Goal: Check status: Check status

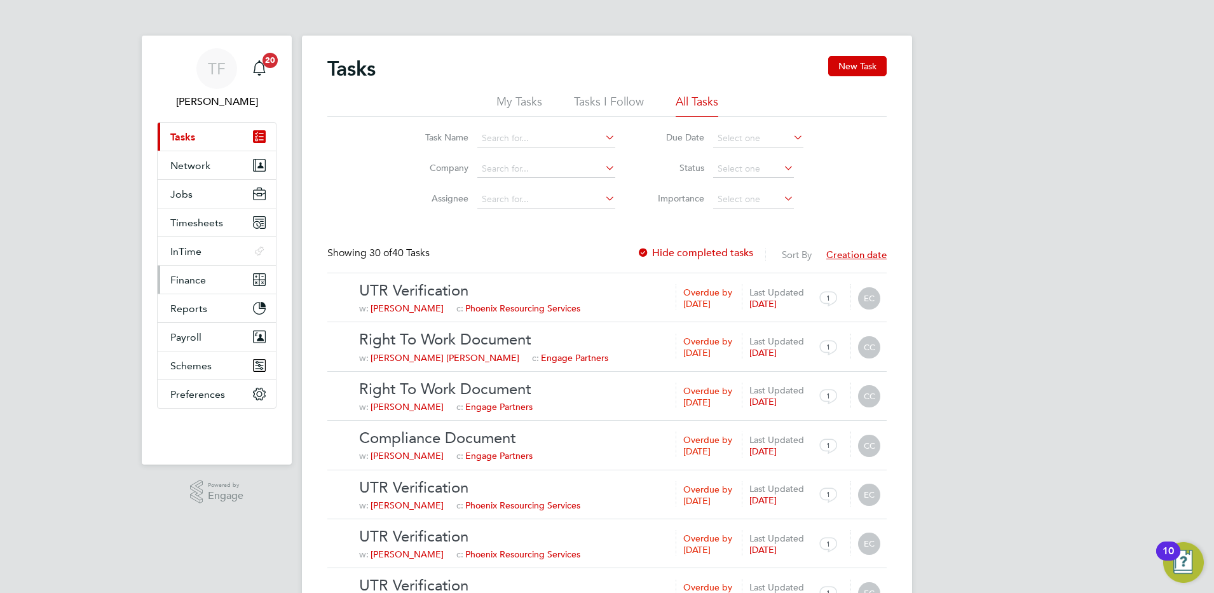
click at [191, 275] on span "Finance" at bounding box center [188, 280] width 36 height 12
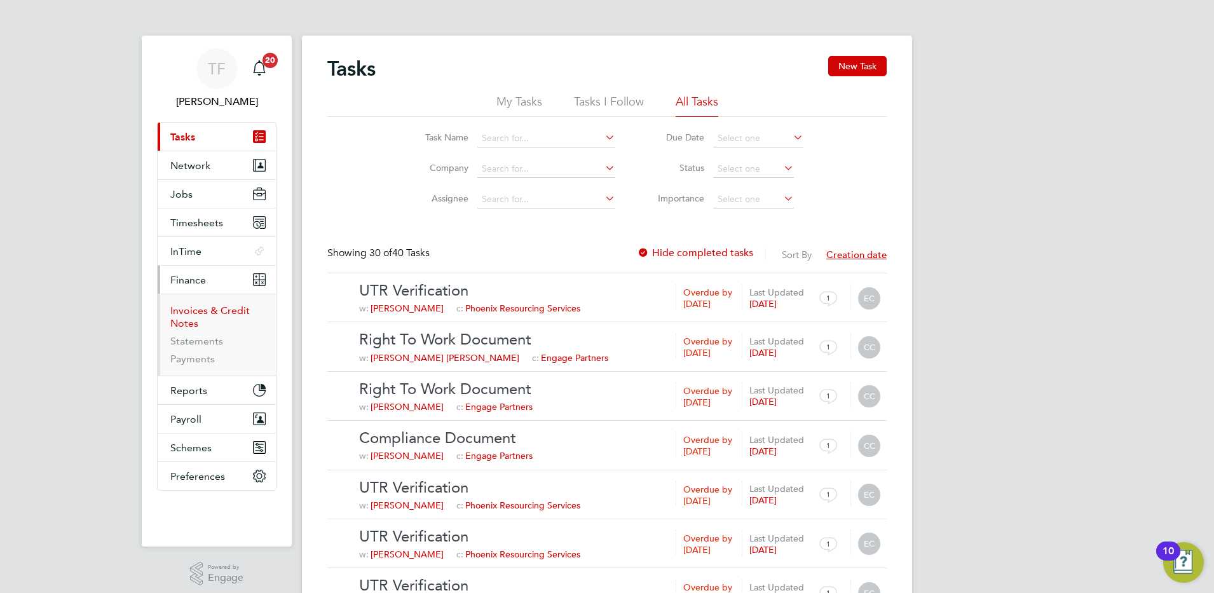
click at [193, 312] on link "Invoices & Credit Notes" at bounding box center [209, 317] width 79 height 25
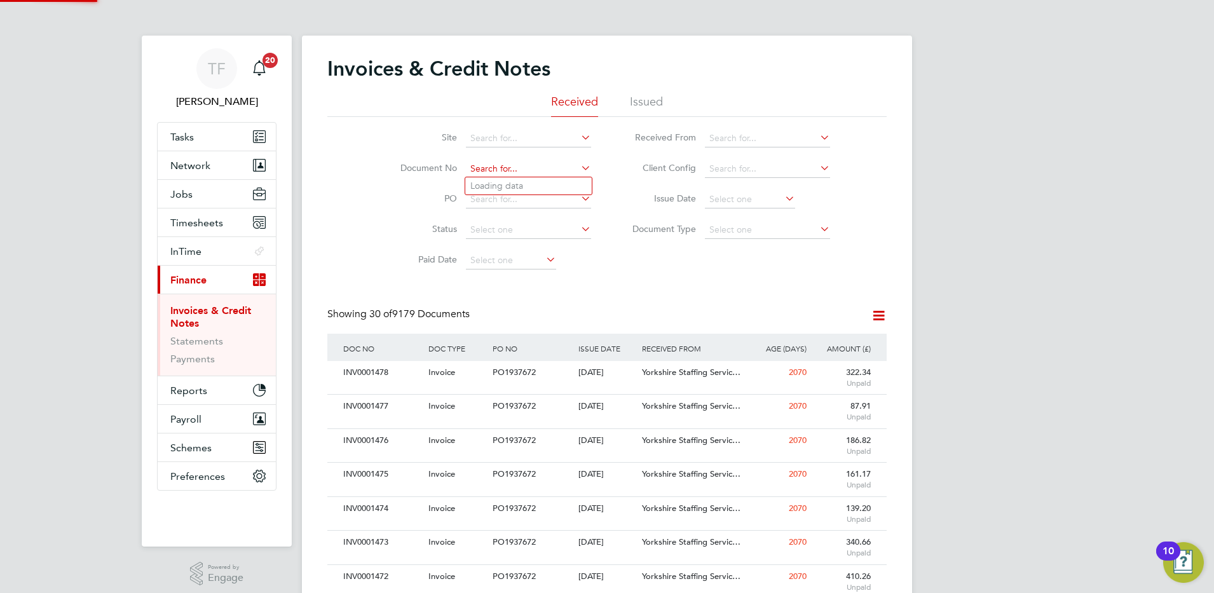
click at [471, 166] on input at bounding box center [528, 169] width 125 height 18
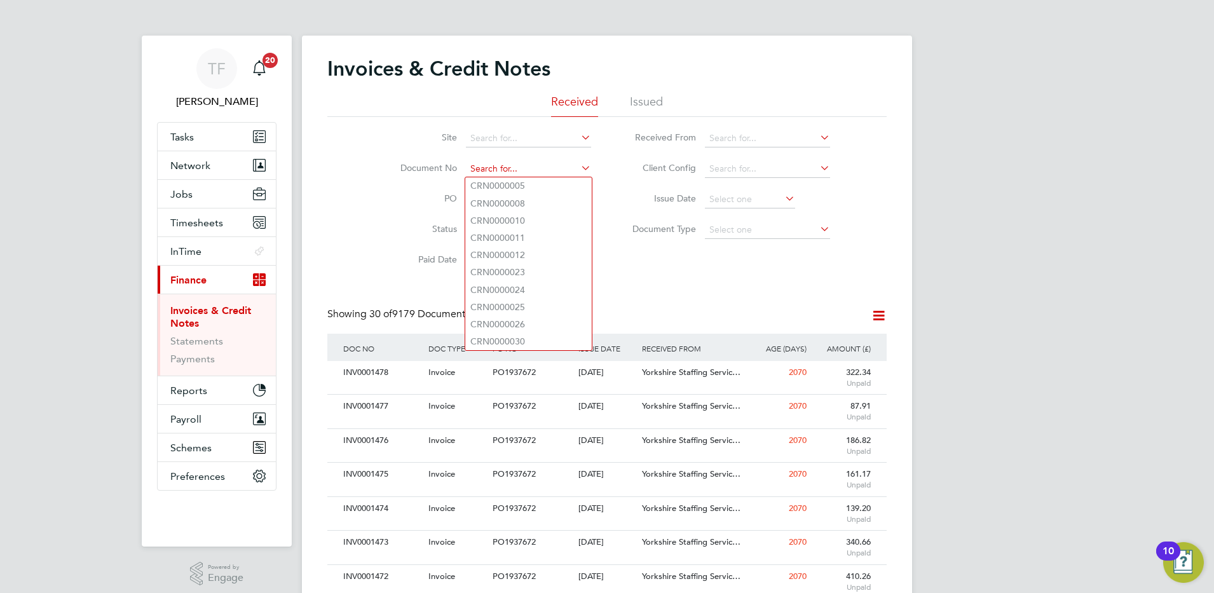
paste input "INV0031487"
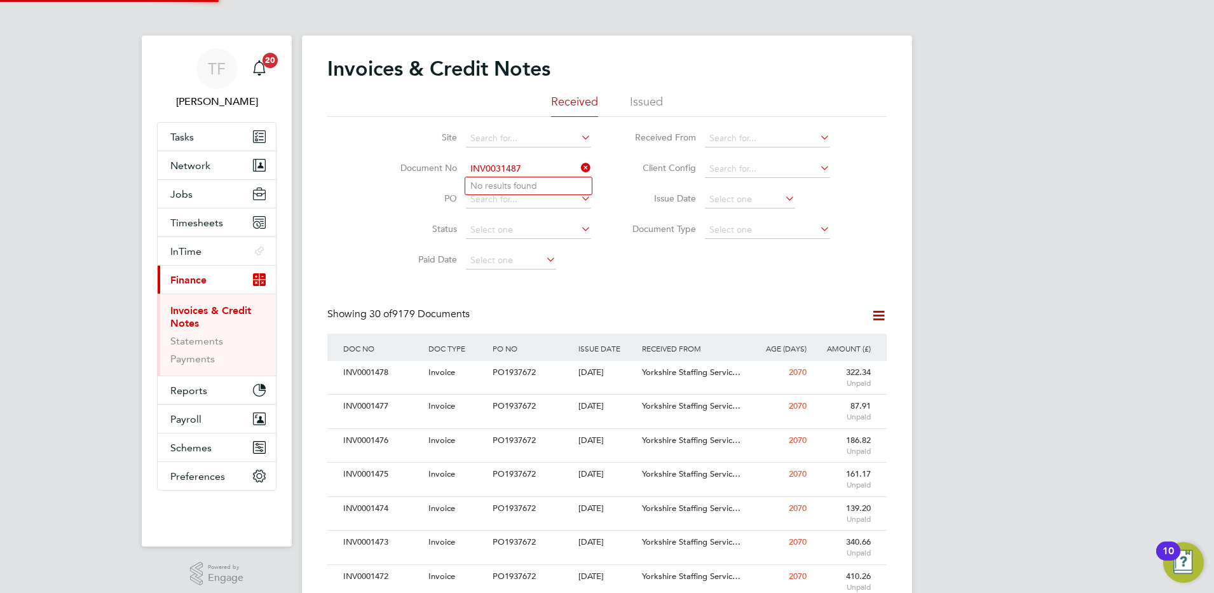
type input "INV0031487"
click at [642, 99] on li "Issued" at bounding box center [646, 105] width 33 height 23
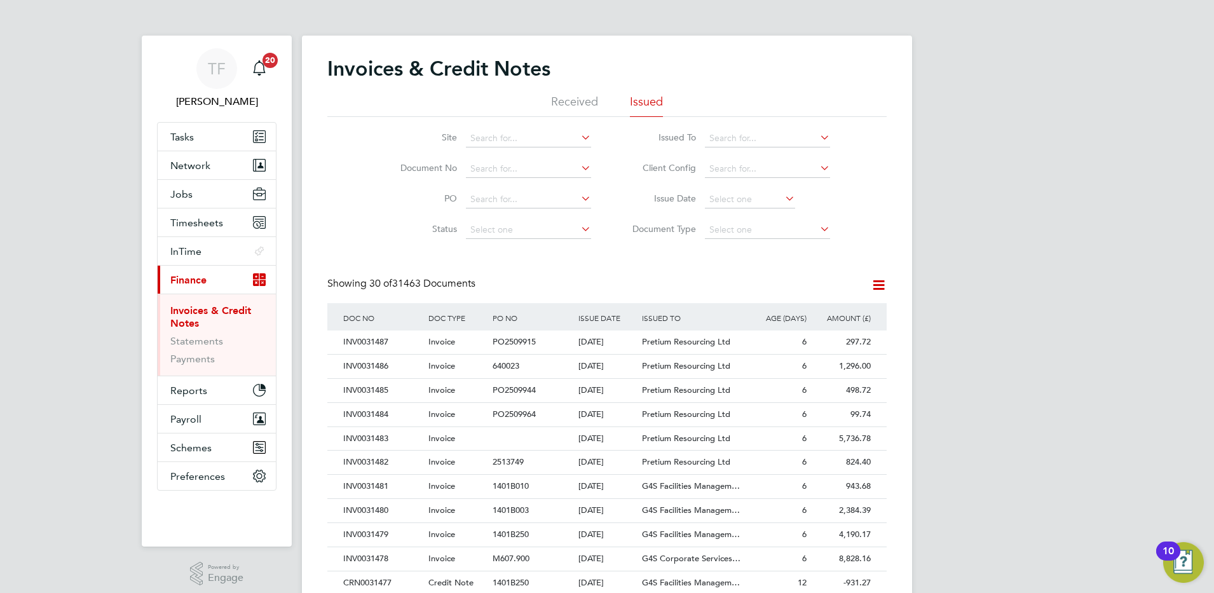
click at [429, 342] on span "Invoice" at bounding box center [442, 341] width 27 height 11
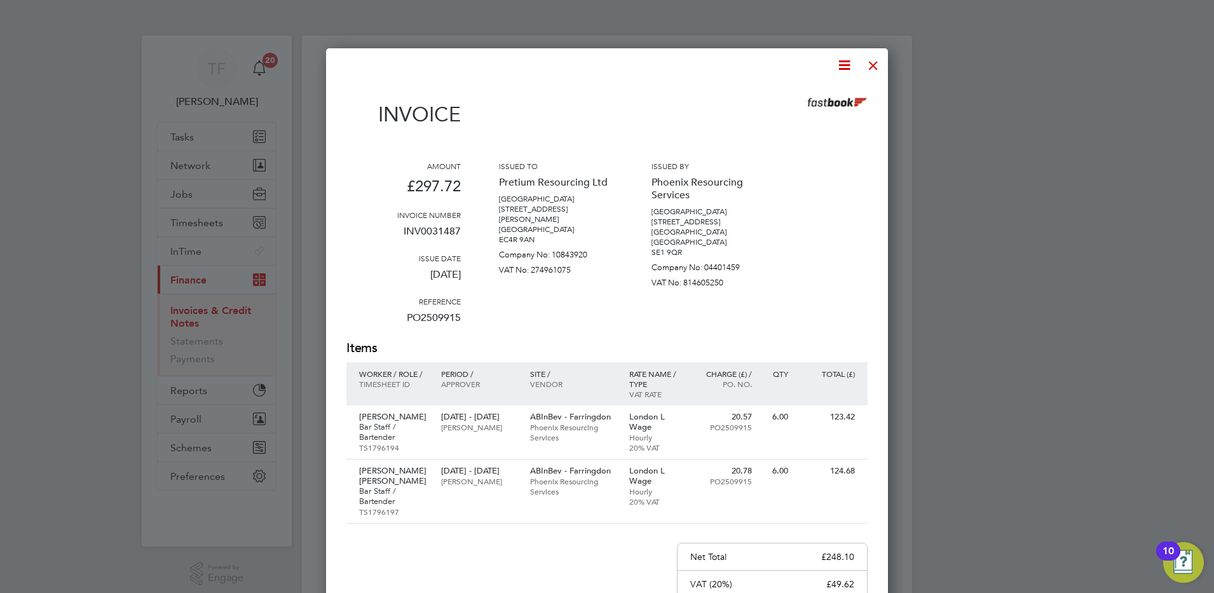
click at [879, 69] on div at bounding box center [873, 62] width 23 height 23
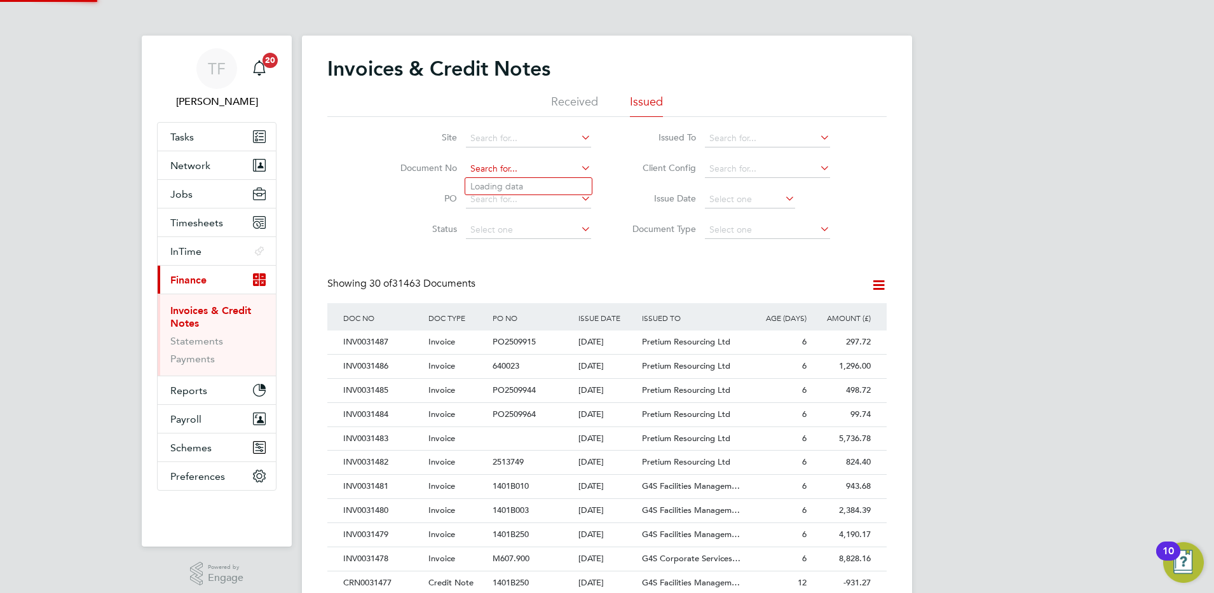
click at [467, 168] on input at bounding box center [528, 169] width 125 height 18
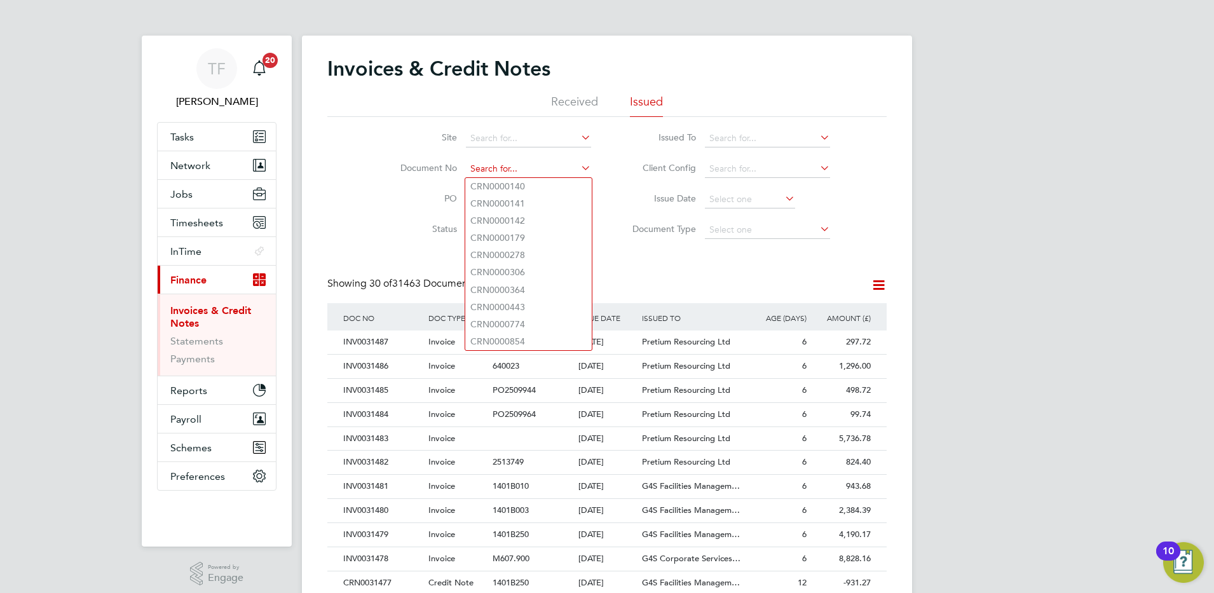
paste input "INV0031487"
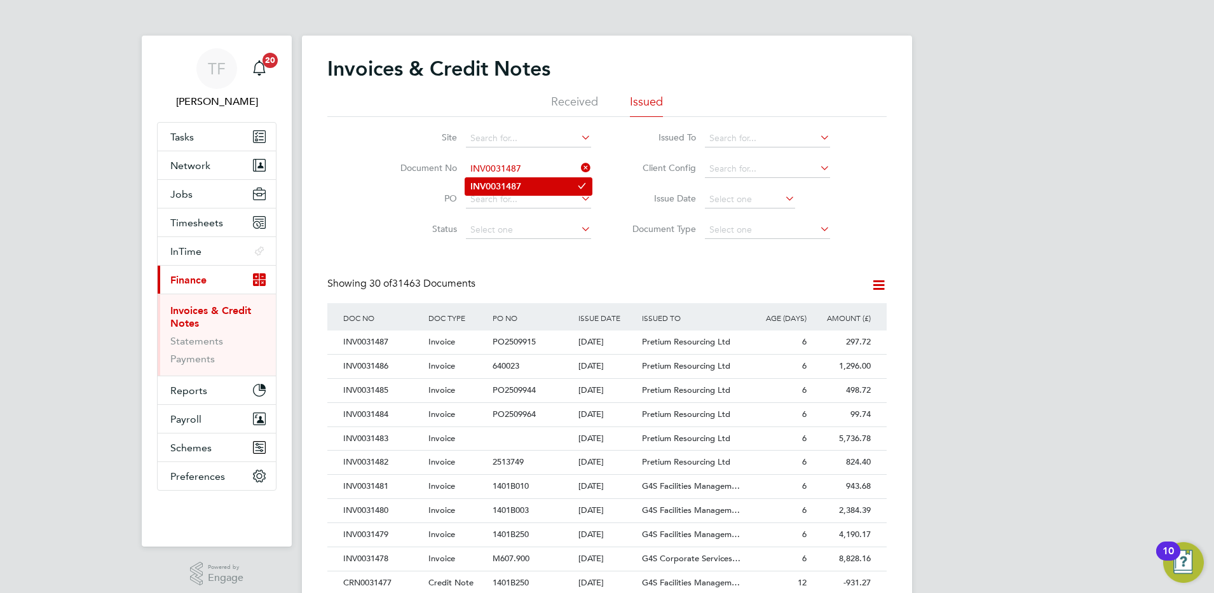
type input "INV0031487"
click at [495, 184] on b "INV0031487" at bounding box center [496, 186] width 51 height 11
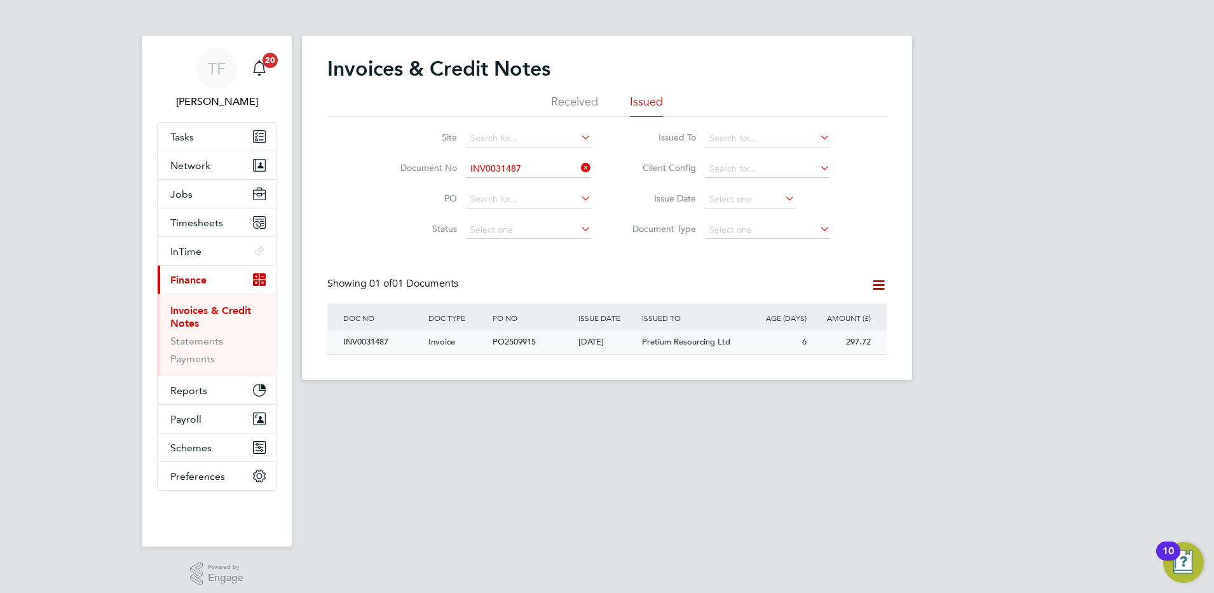
click at [432, 339] on span "Invoice" at bounding box center [442, 341] width 27 height 11
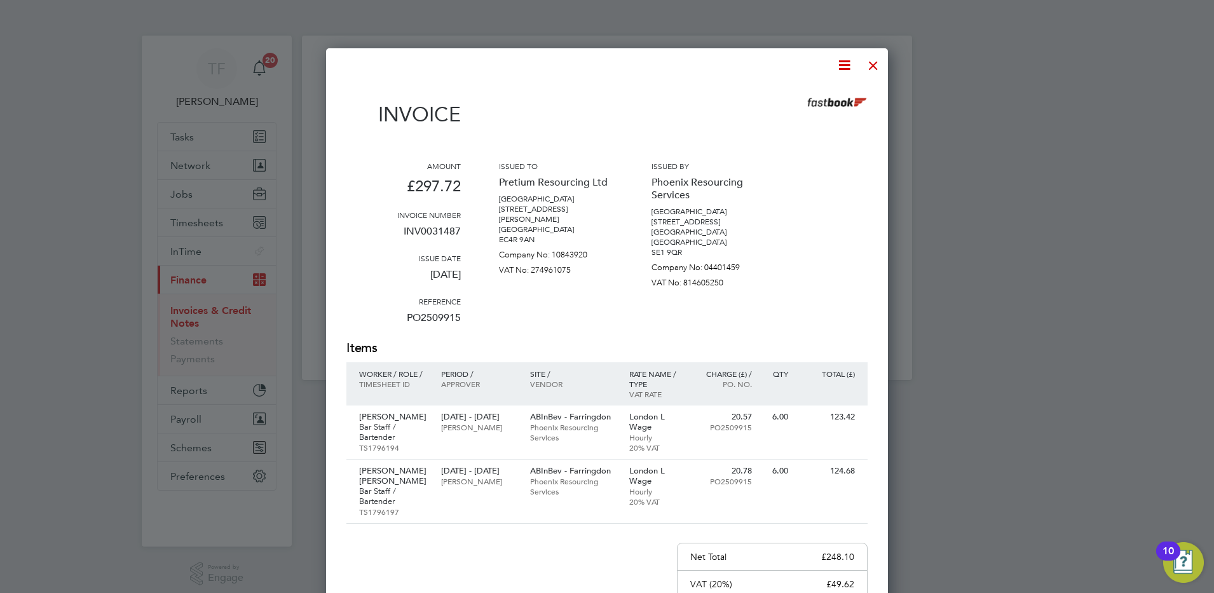
click at [881, 66] on div at bounding box center [873, 62] width 23 height 23
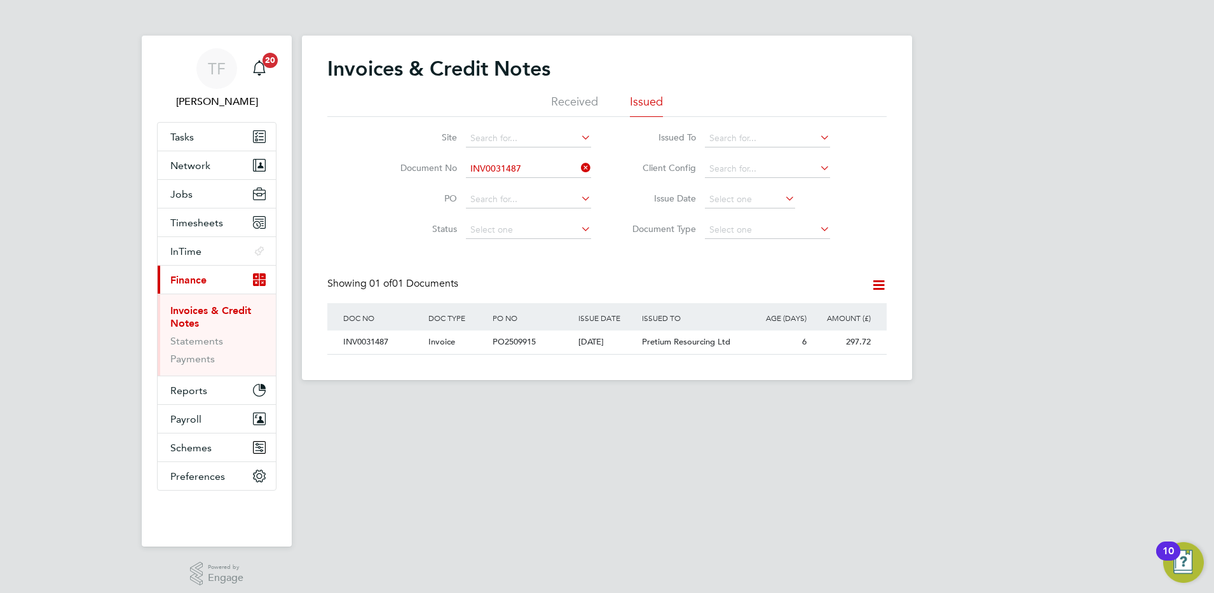
click at [579, 165] on icon at bounding box center [579, 168] width 0 height 18
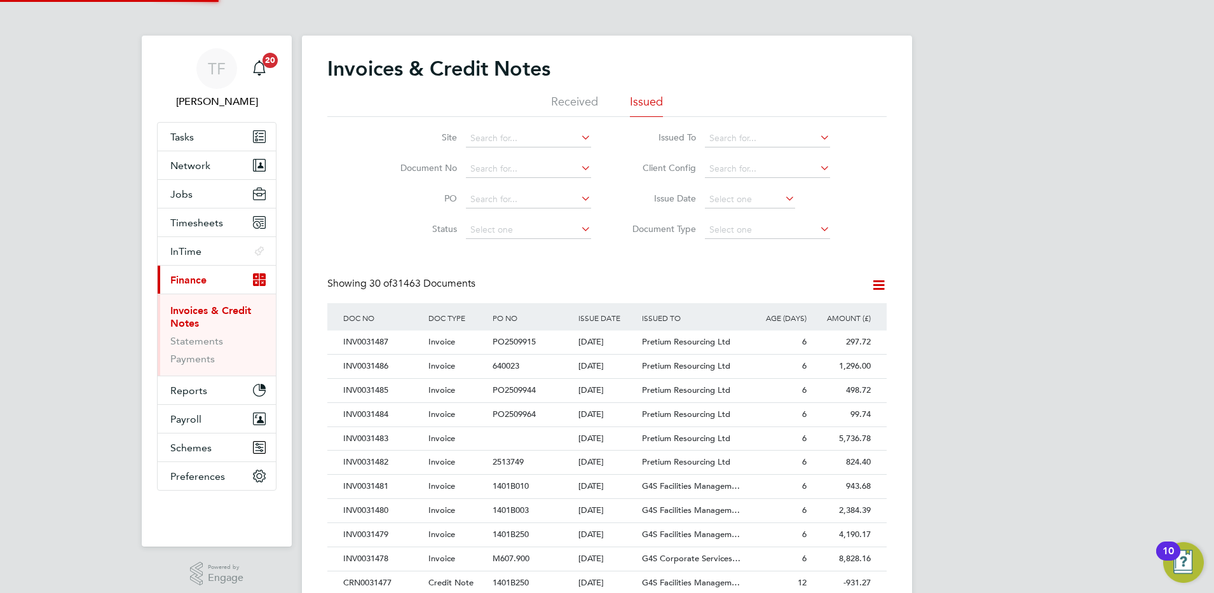
scroll to position [24, 86]
click at [360, 460] on div "INV0031482" at bounding box center [382, 463] width 85 height 24
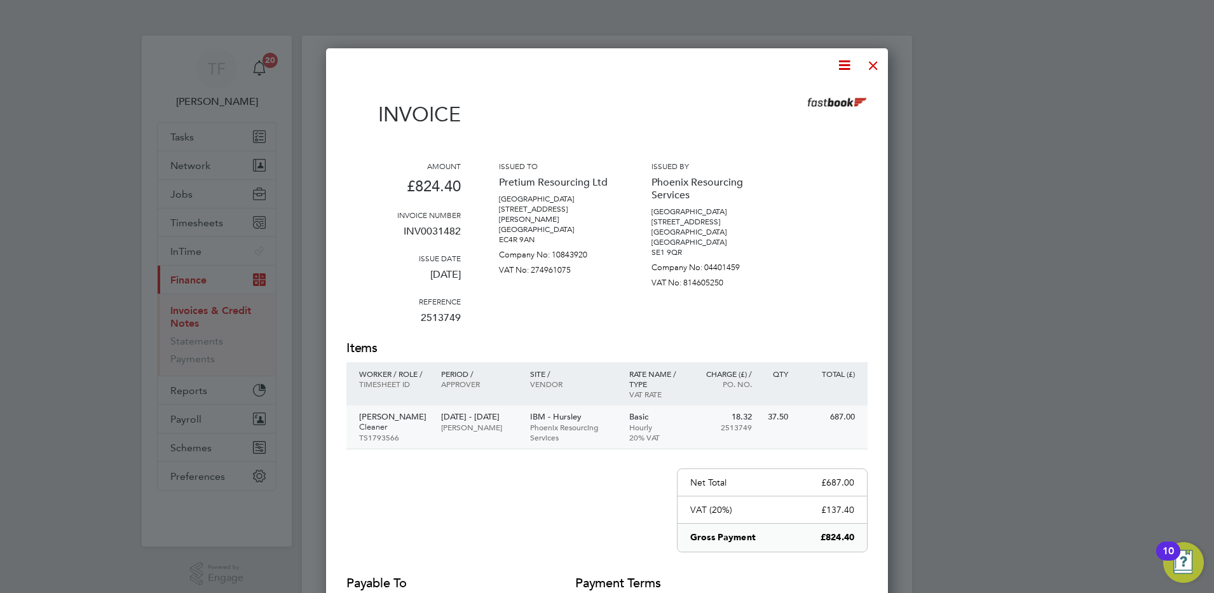
click at [409, 424] on p "Cleaner" at bounding box center [393, 427] width 69 height 10
click at [881, 64] on div at bounding box center [873, 62] width 23 height 23
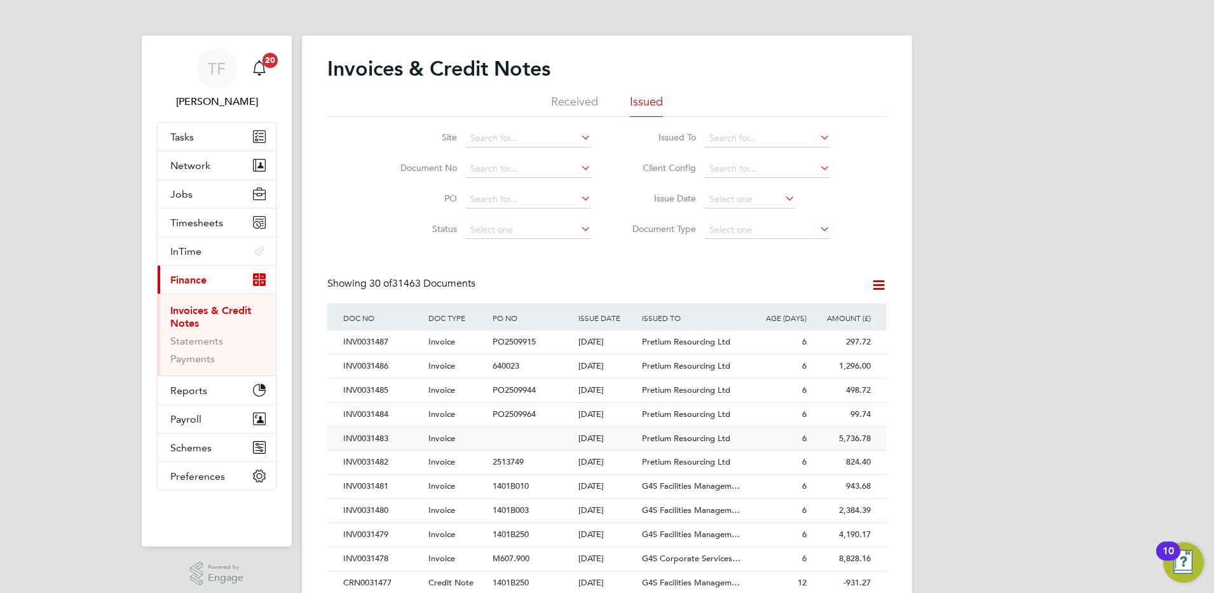
click at [376, 436] on div "INV0031483" at bounding box center [382, 439] width 85 height 24
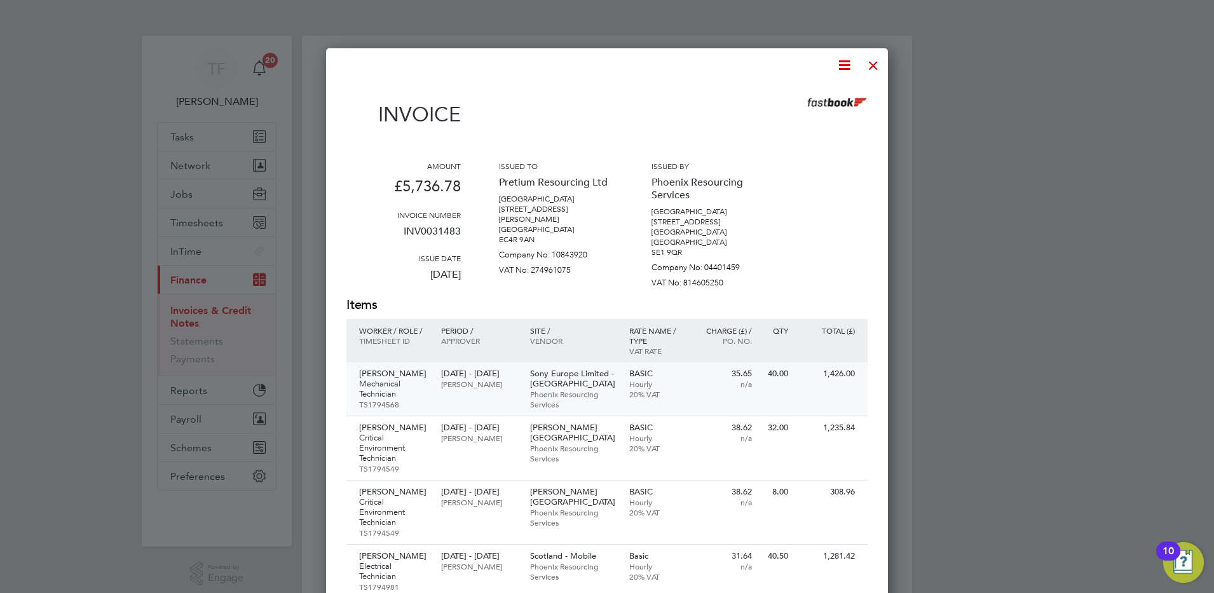
click at [388, 383] on p "Mechanical Technician" at bounding box center [393, 389] width 69 height 20
click at [870, 69] on div at bounding box center [873, 62] width 23 height 23
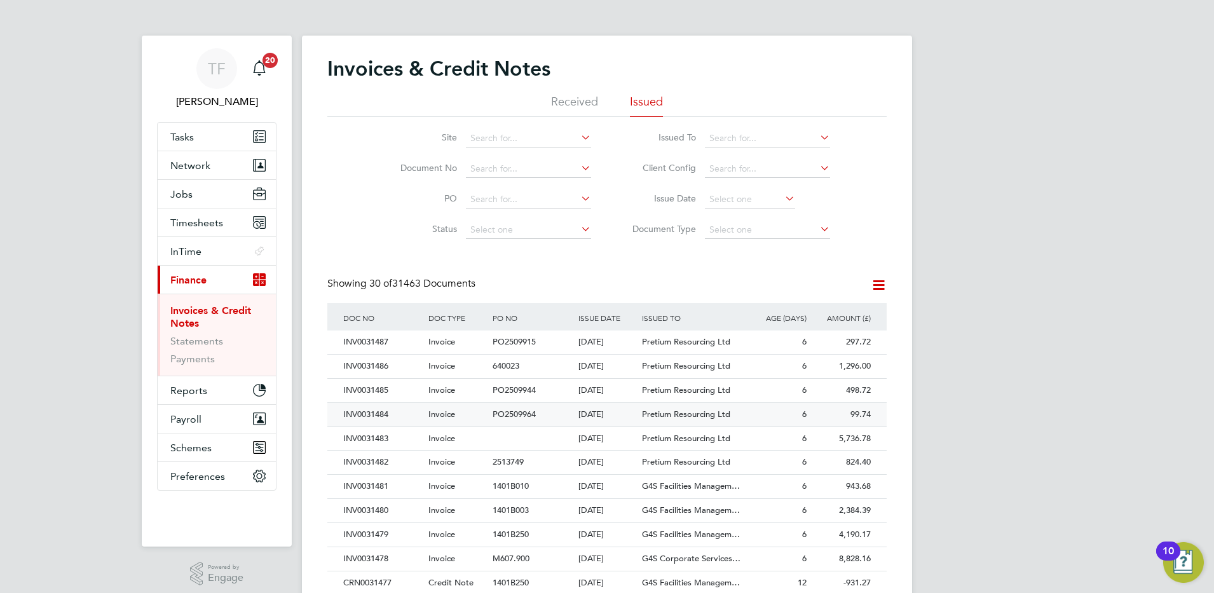
click at [379, 410] on div "INV0031484" at bounding box center [382, 415] width 85 height 24
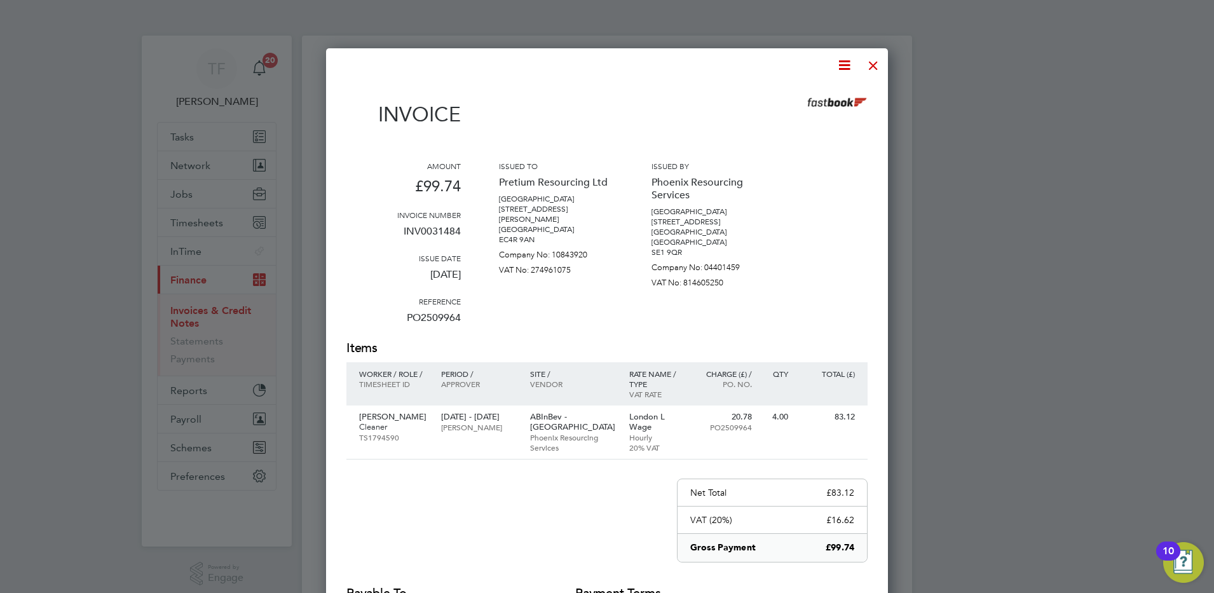
click at [867, 67] on div at bounding box center [873, 62] width 23 height 23
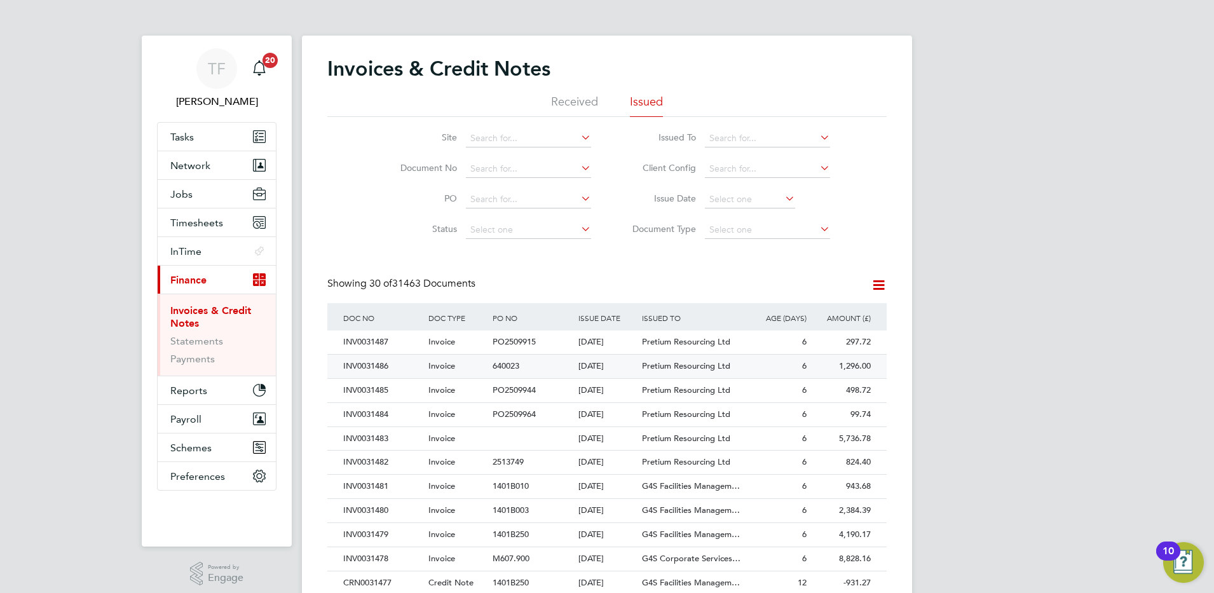
click at [377, 366] on div "INV0031486" at bounding box center [382, 367] width 85 height 24
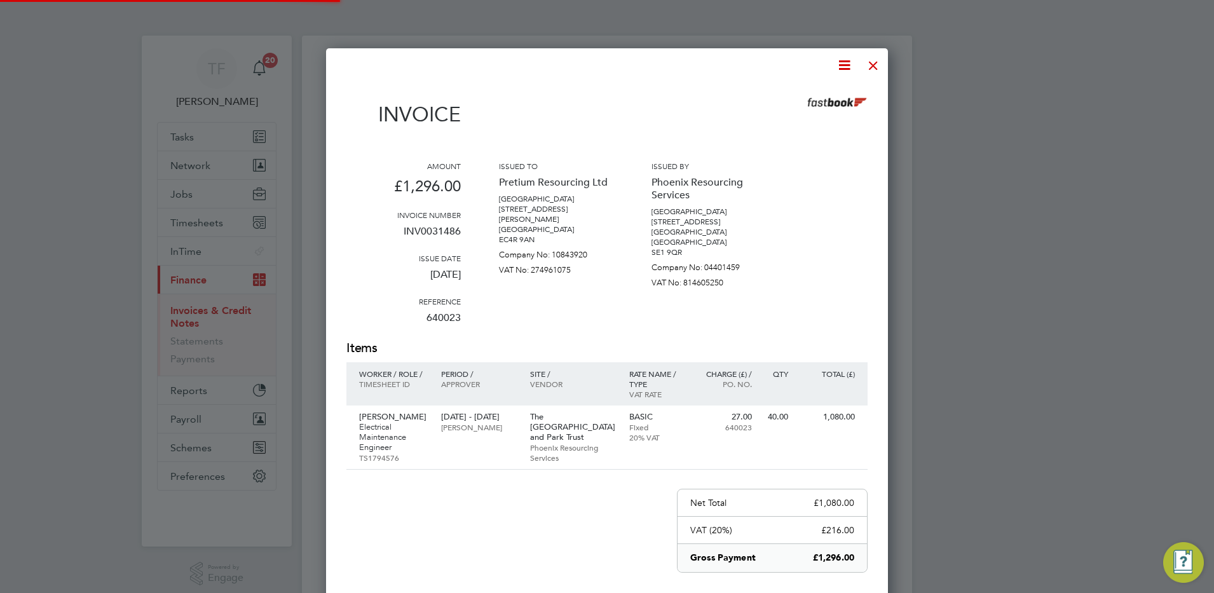
scroll to position [698, 563]
click at [875, 63] on div at bounding box center [873, 62] width 23 height 23
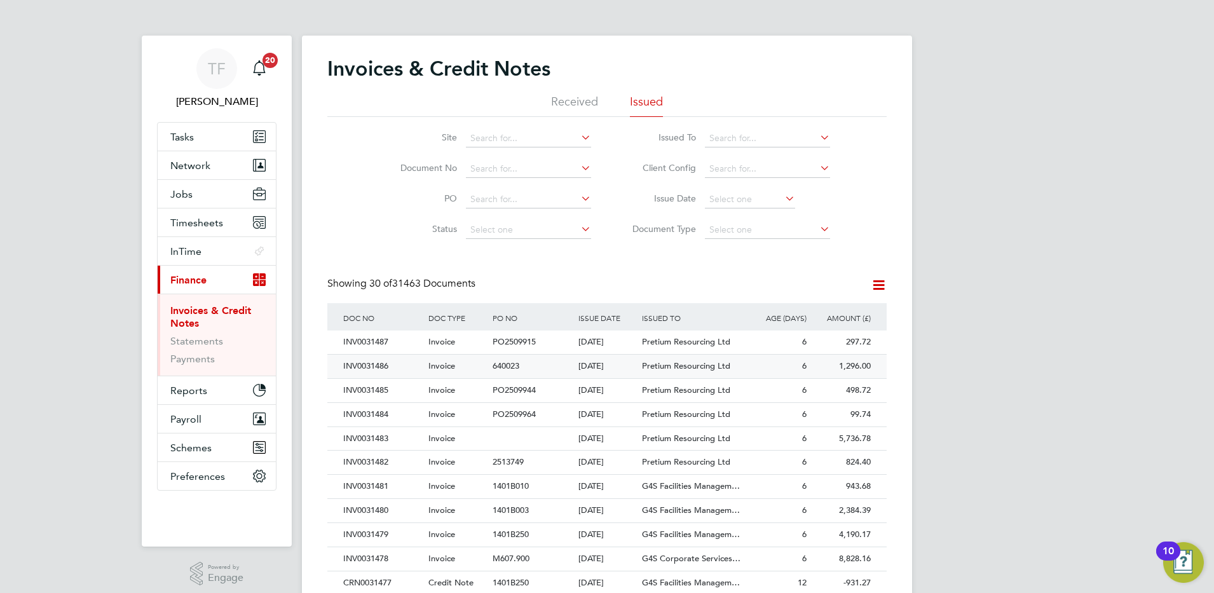
click at [380, 365] on div "INV0031486" at bounding box center [382, 367] width 85 height 24
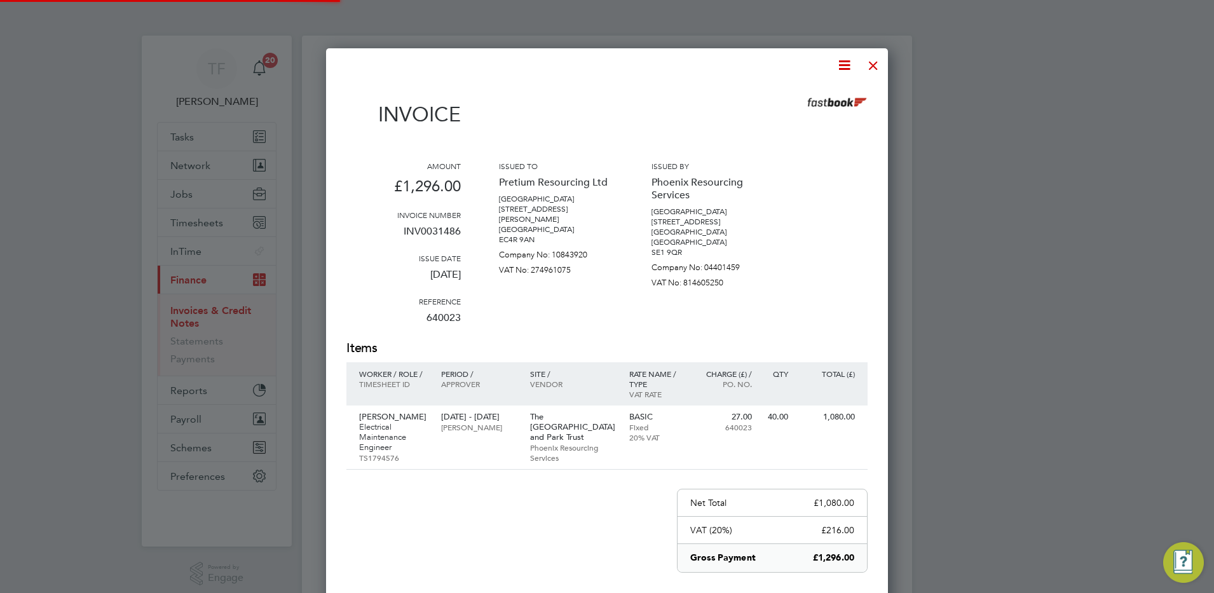
scroll to position [698, 563]
click at [865, 63] on div at bounding box center [873, 62] width 23 height 23
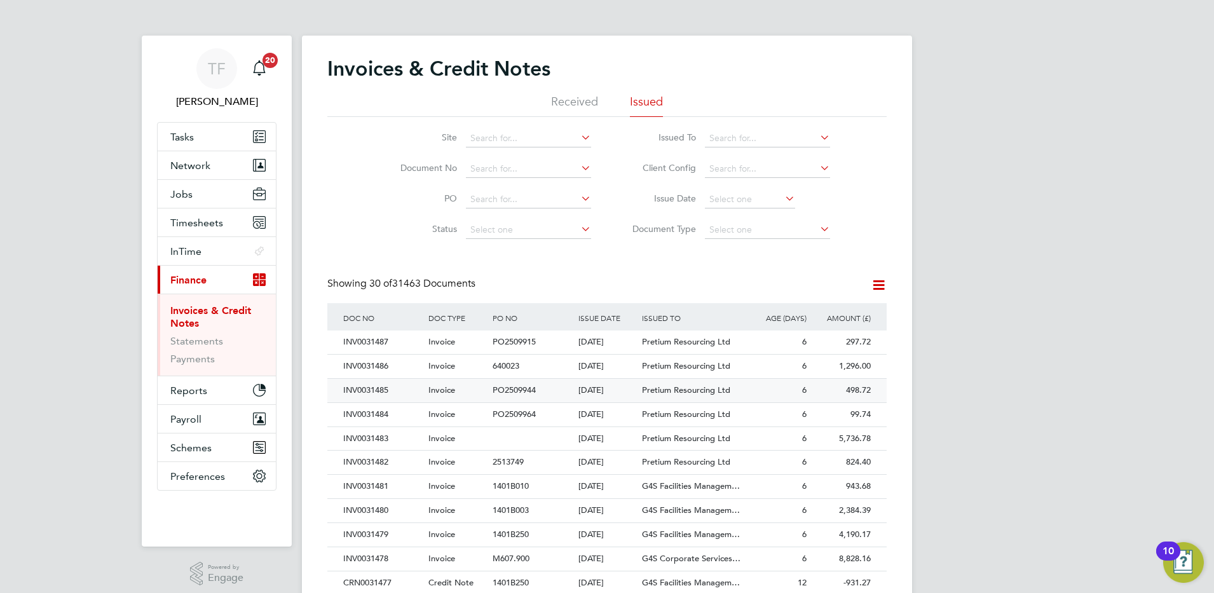
click at [376, 387] on div "INV0031485" at bounding box center [382, 391] width 85 height 24
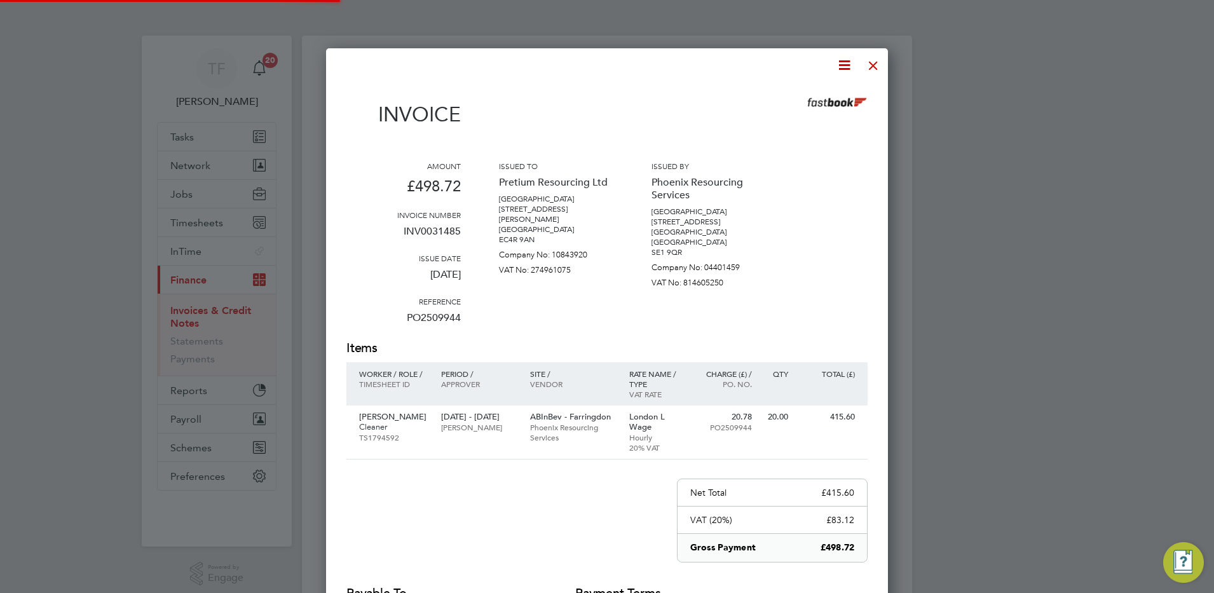
scroll to position [688, 563]
